Goal: Ask a question

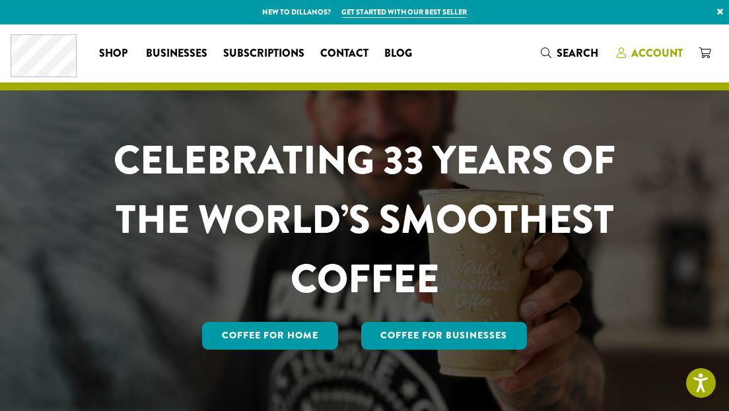
click at [651, 51] on span "Account" at bounding box center [656, 53] width 51 height 15
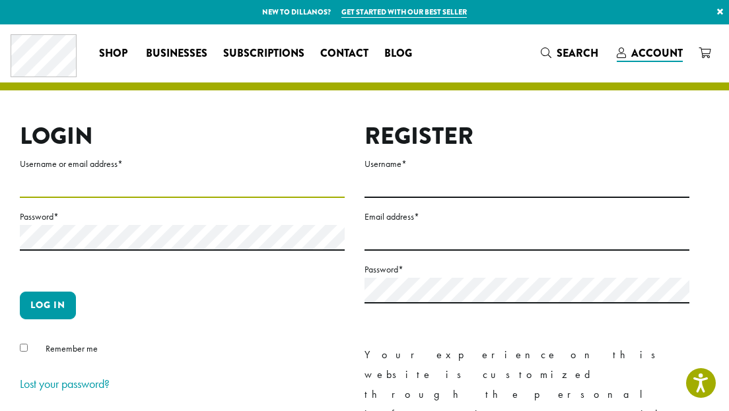
type input "**********"
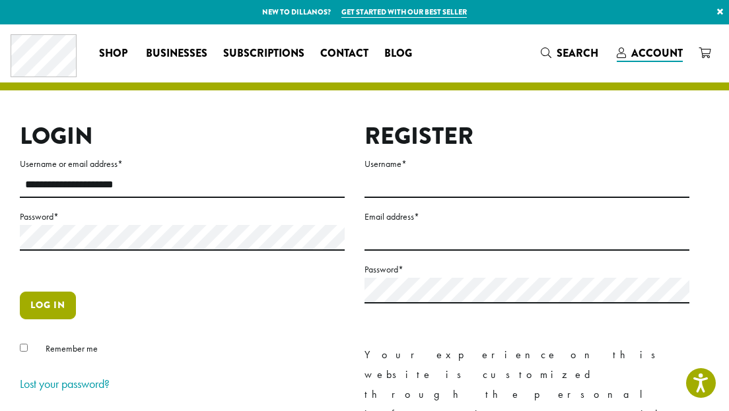
click at [45, 306] on button "Log in" at bounding box center [48, 306] width 56 height 28
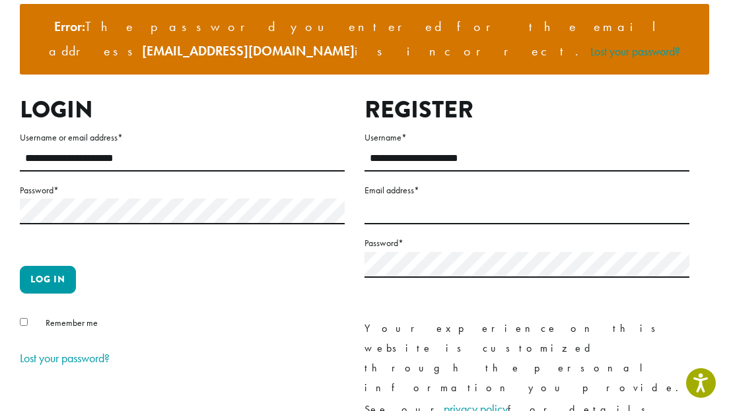
scroll to position [149, 0]
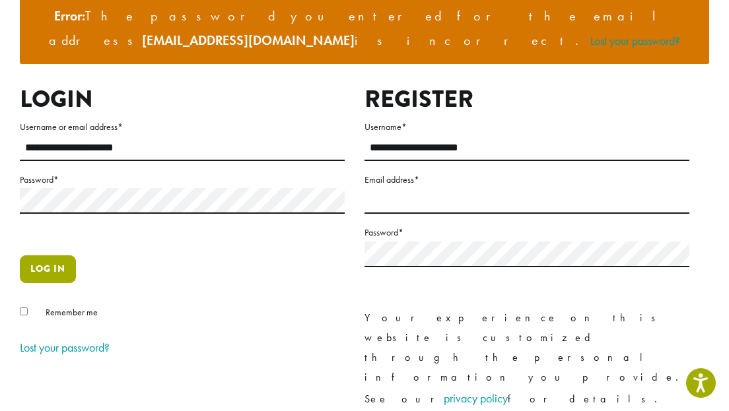
click at [51, 255] on button "Log in" at bounding box center [48, 269] width 56 height 28
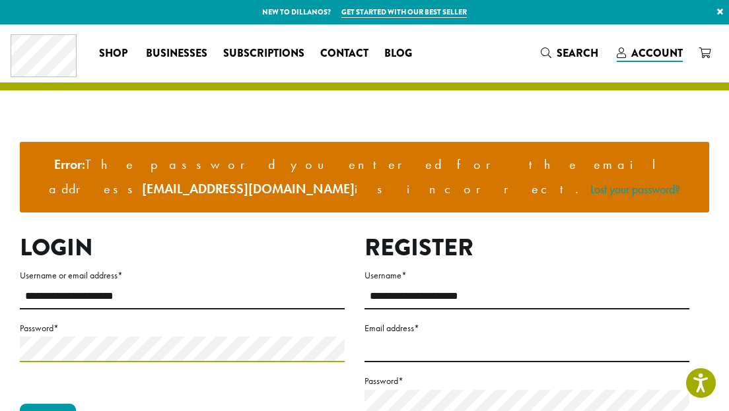
click at [48, 404] on button "Log in" at bounding box center [48, 418] width 56 height 28
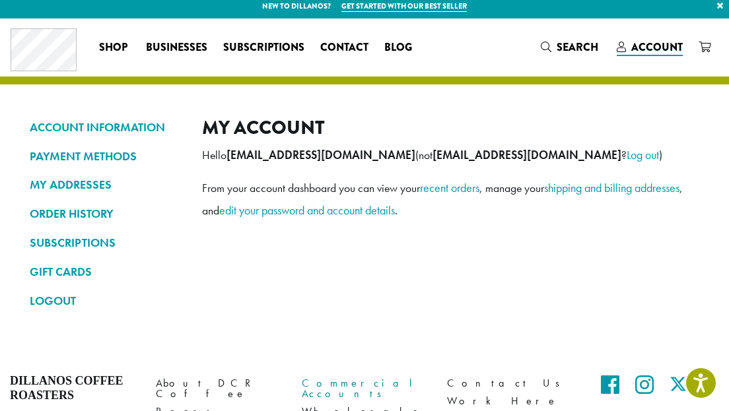
scroll to position [5, 0]
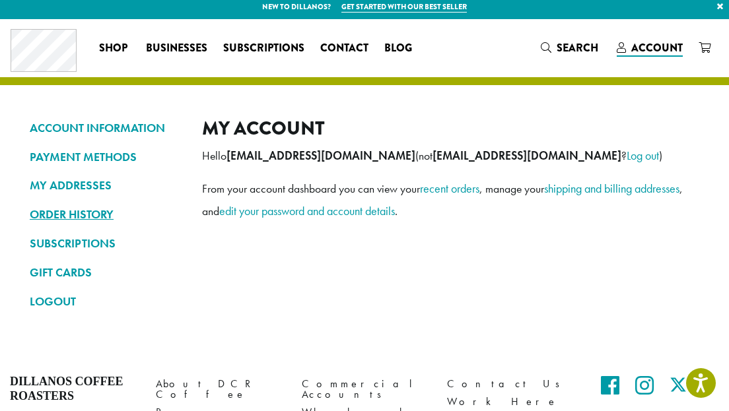
click at [57, 214] on link "ORDER HISTORY" at bounding box center [106, 214] width 152 height 22
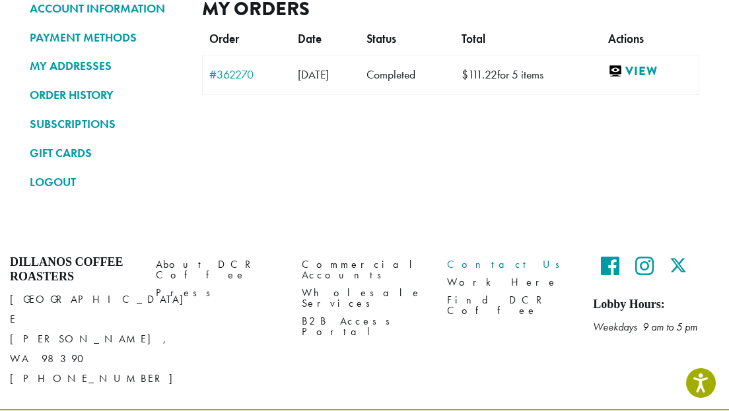
scroll to position [124, 0]
click at [467, 260] on link "Contact Us" at bounding box center [510, 265] width 126 height 18
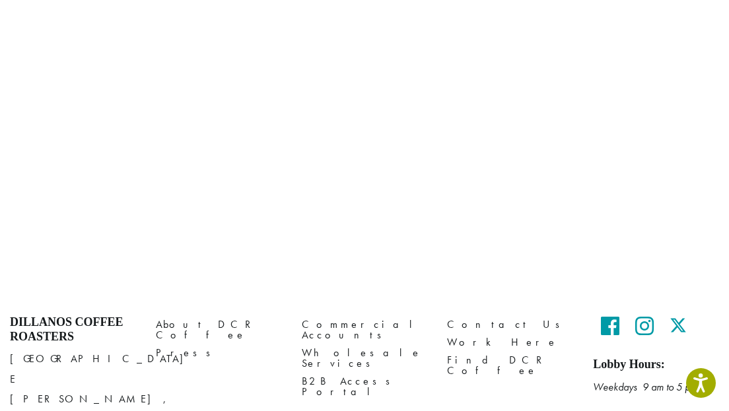
scroll to position [712, 0]
